Goal: Information Seeking & Learning: Learn about a topic

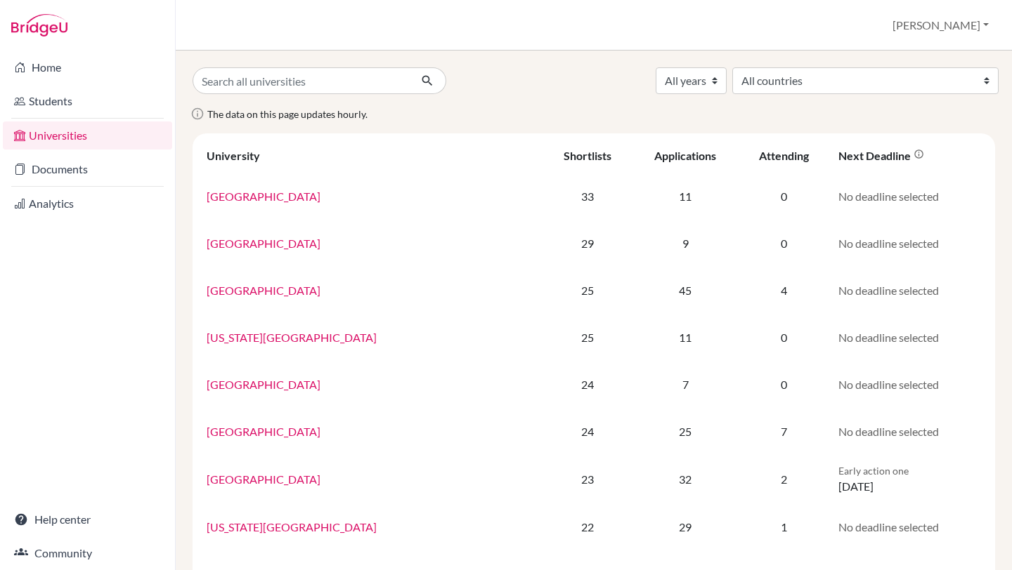
select select "78"
click at [847, 67] on select "All countries Argentina Australia Austria Belgium Brazil Canada Chile Colombia …" at bounding box center [865, 80] width 266 height 27
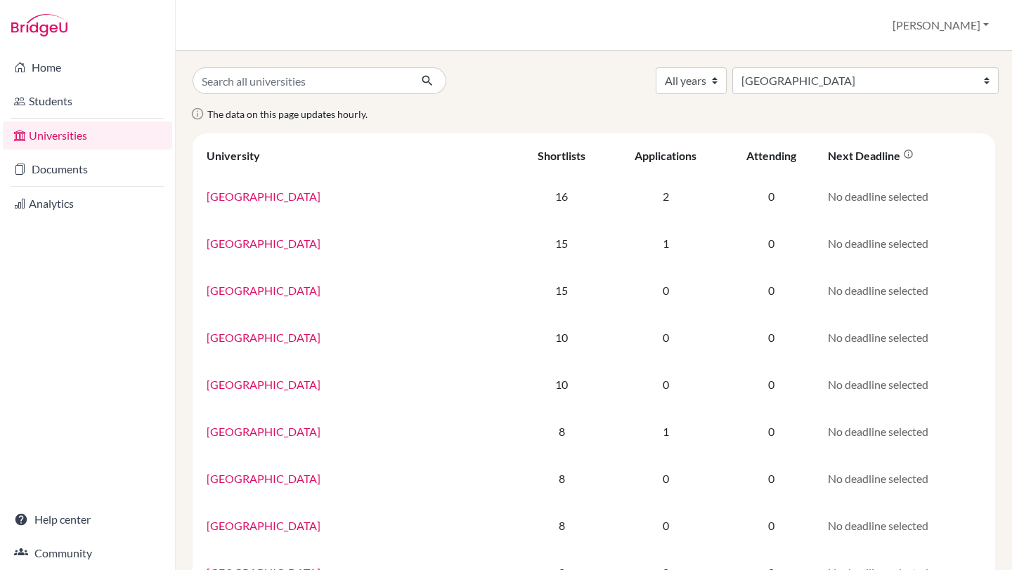
select select "78"
click at [726, 79] on select "All years 2030 2029 2028 2027 2026 2025 2024 2023 2022 2021 2020 2019" at bounding box center [690, 80] width 71 height 27
click at [60, 68] on link "Home" at bounding box center [87, 67] width 169 height 28
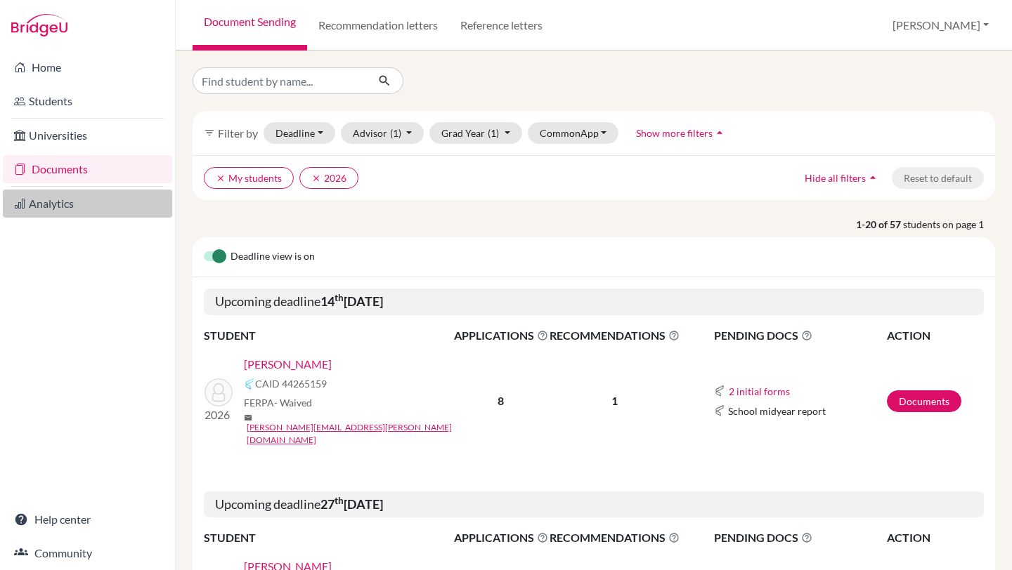
click at [71, 202] on link "Analytics" at bounding box center [87, 204] width 169 height 28
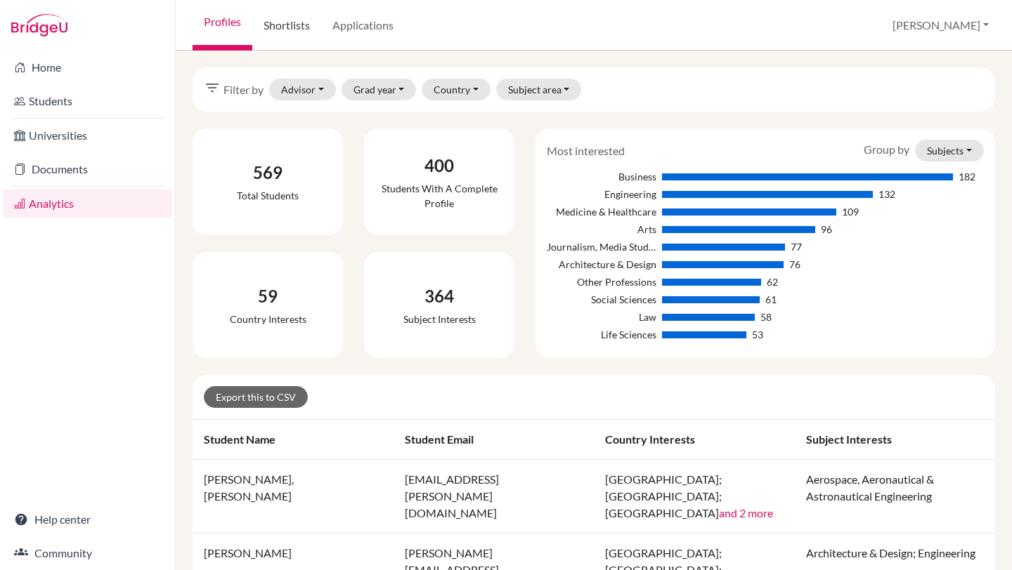
click at [303, 35] on link "Shortlists" at bounding box center [286, 25] width 69 height 51
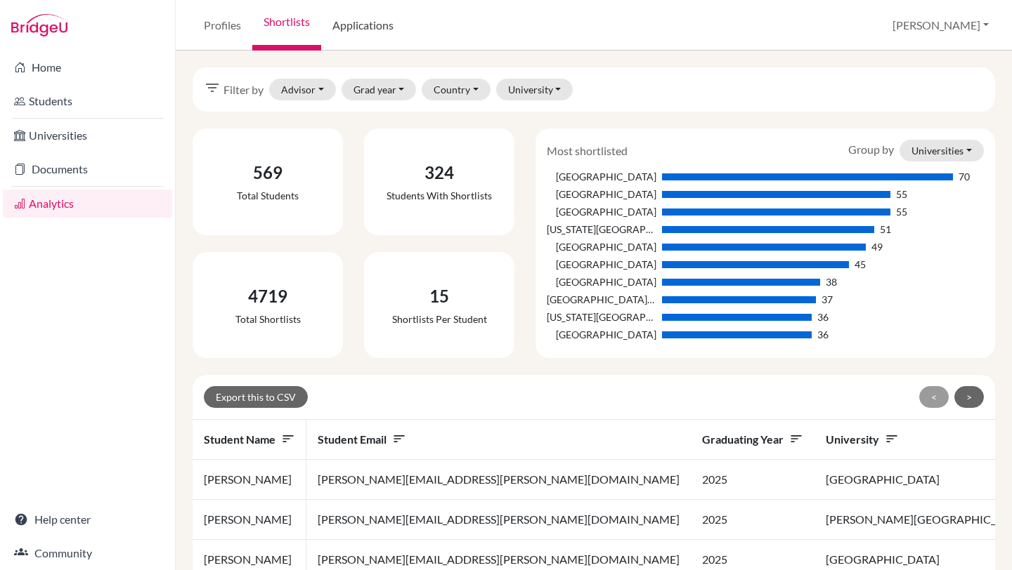
click at [372, 31] on link "Applications" at bounding box center [363, 25] width 84 height 51
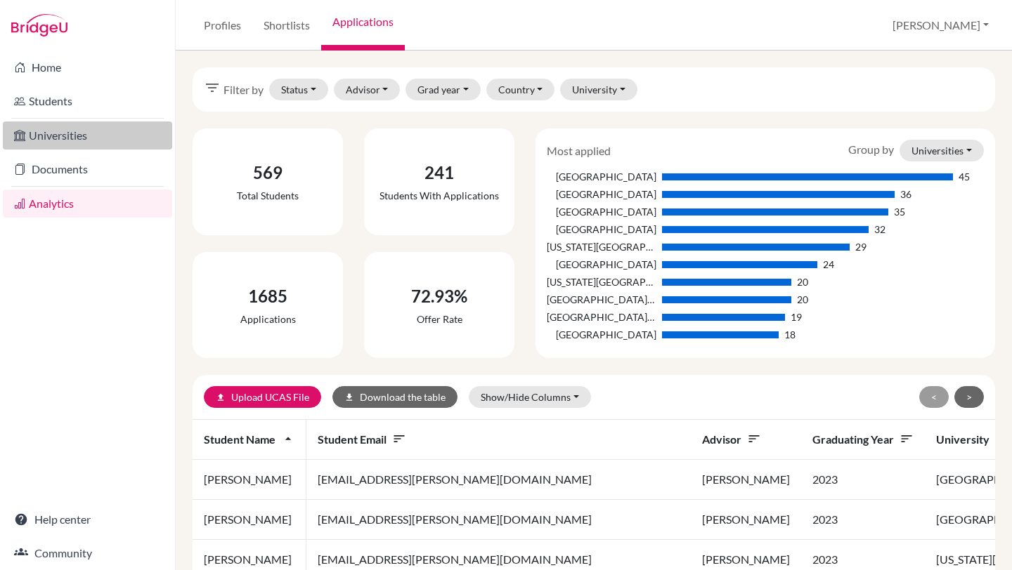
click at [78, 136] on link "Universities" at bounding box center [87, 136] width 169 height 28
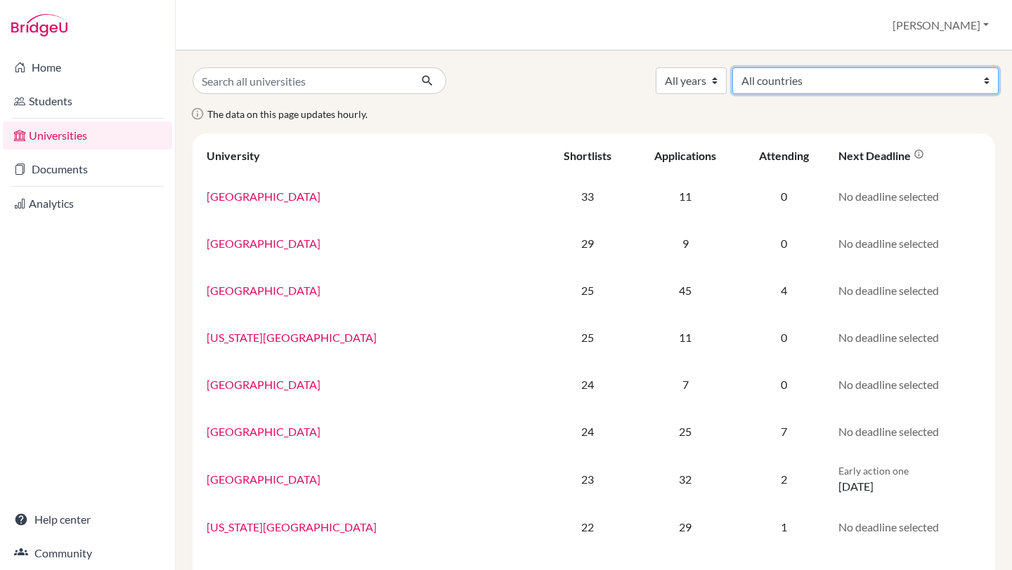
click at [986, 86] on select "All countries Argentina Australia Austria Belgium Brazil Canada Chile Colombia …" at bounding box center [865, 80] width 266 height 27
select select "78"
click at [847, 67] on select "All countries Argentina Australia Austria Belgium Brazil Canada Chile Colombia …" at bounding box center [865, 80] width 266 height 27
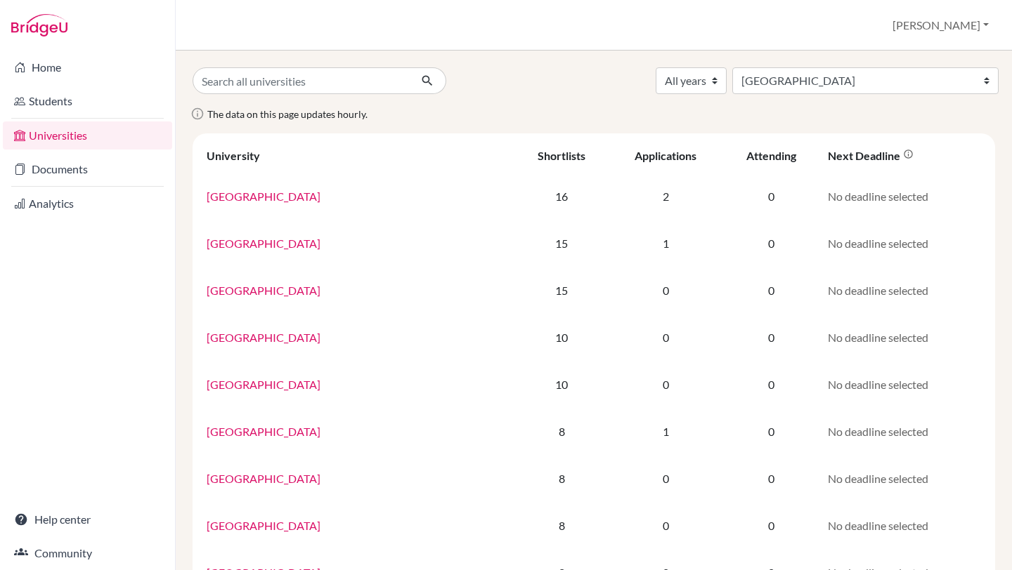
select select "78"
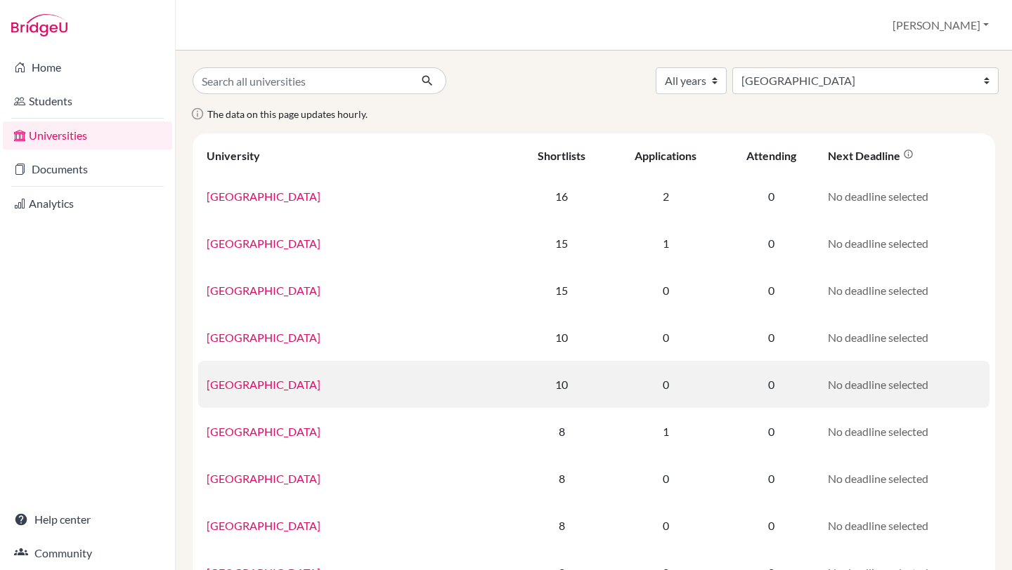
click at [306, 378] on link "[GEOGRAPHIC_DATA]" at bounding box center [264, 384] width 114 height 13
